Goal: Navigation & Orientation: Find specific page/section

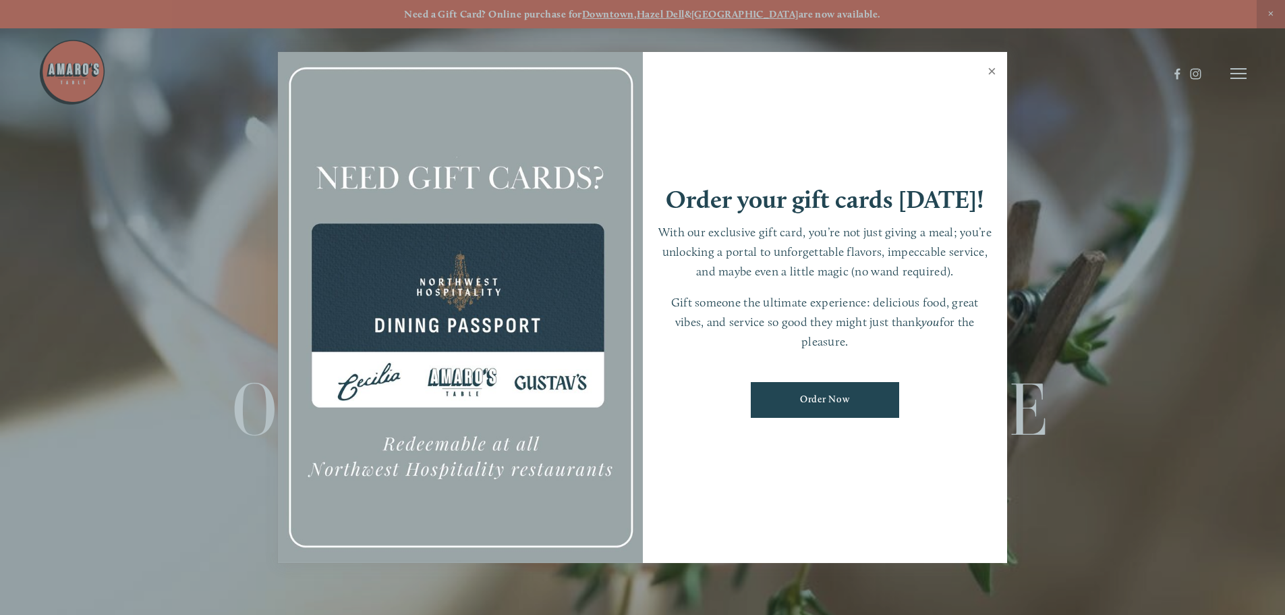
click at [994, 67] on link "Close" at bounding box center [992, 73] width 26 height 38
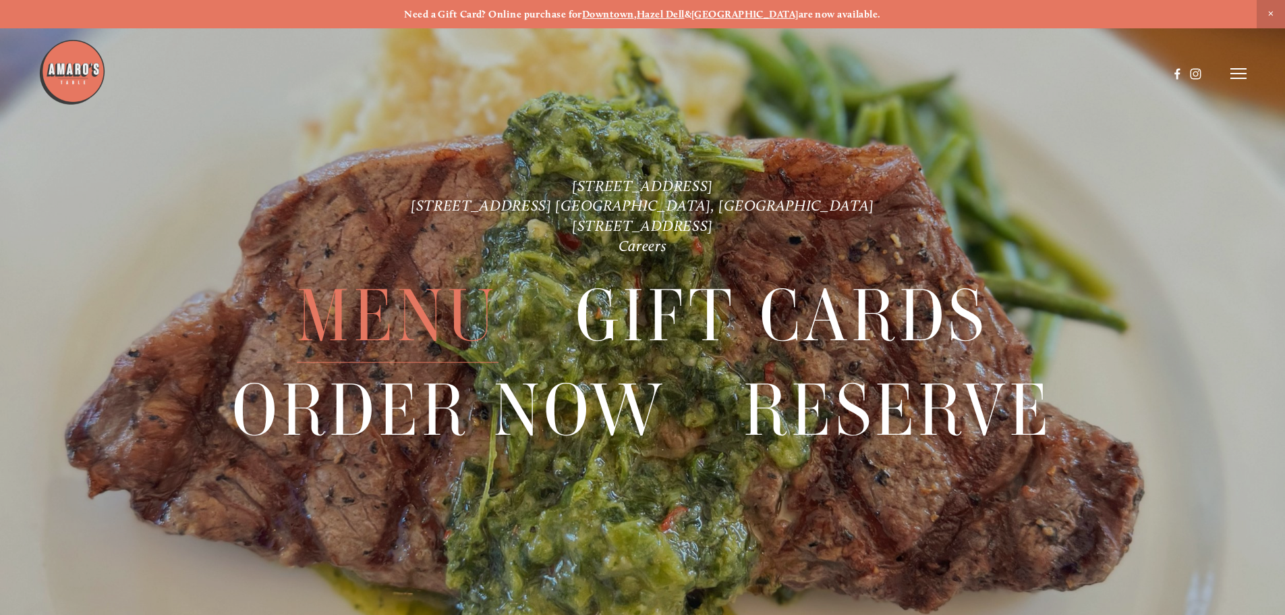
click at [331, 315] on span "Menu" at bounding box center [397, 316] width 201 height 93
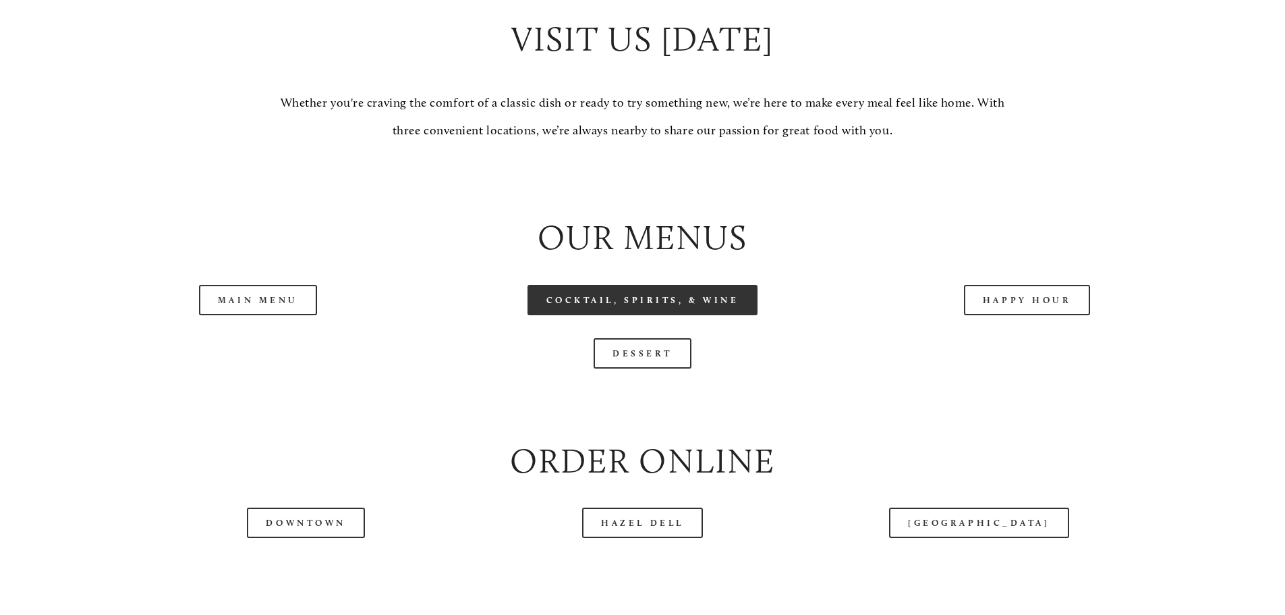
scroll to position [1417, 0]
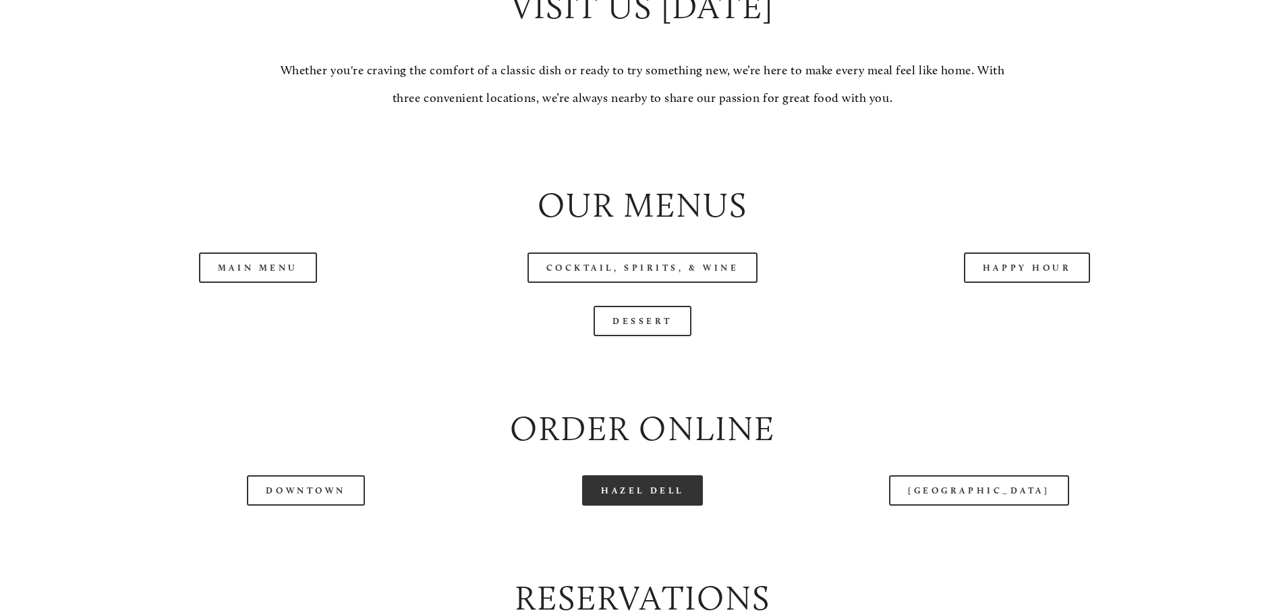
click at [644, 505] on link "Hazel Dell" at bounding box center [642, 490] width 121 height 30
